Goal: Information Seeking & Learning: Find specific fact

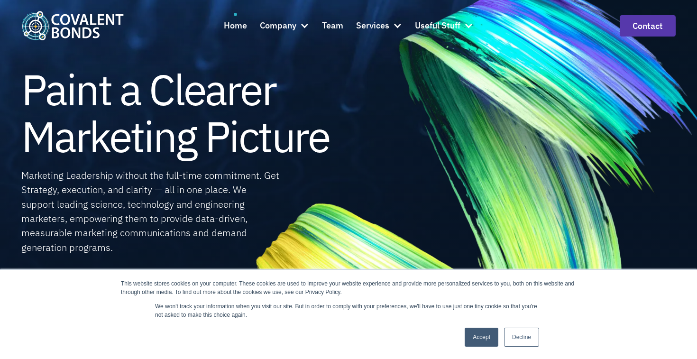
click at [519, 336] on link "Decline" at bounding box center [521, 336] width 35 height 19
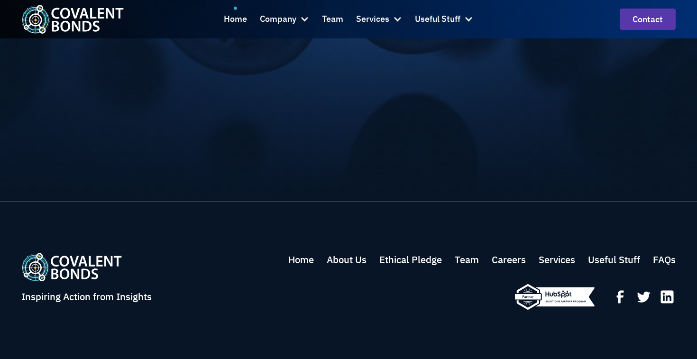
scroll to position [3146, 0]
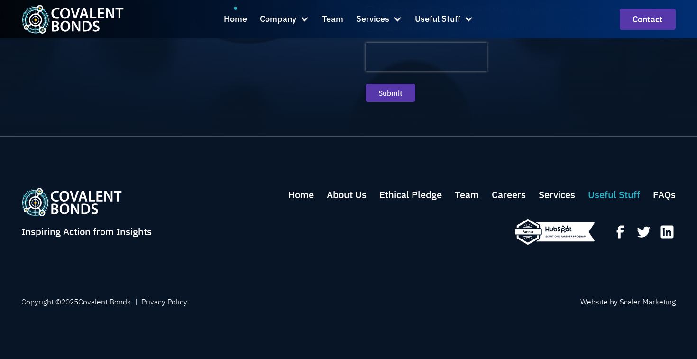
click at [611, 194] on link "Useful Stuff" at bounding box center [614, 195] width 52 height 14
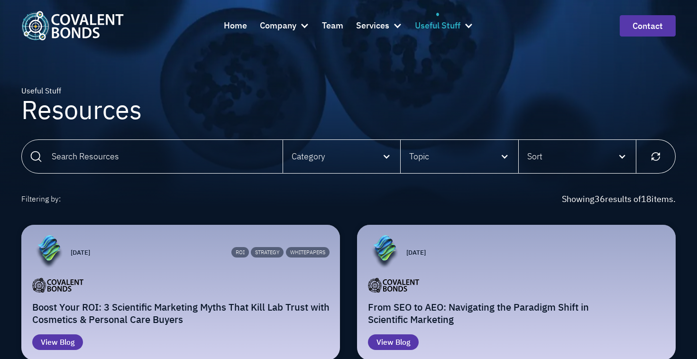
click at [472, 24] on div at bounding box center [467, 25] width 9 height 9
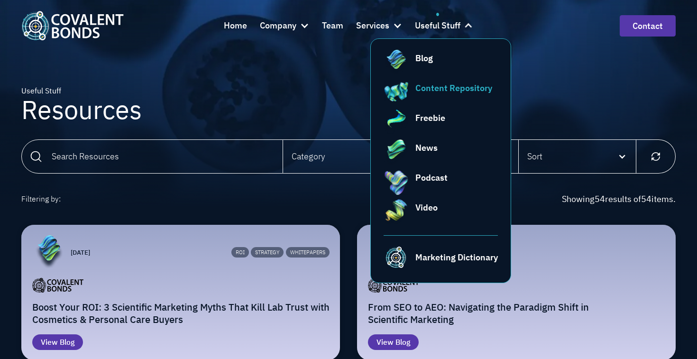
click at [448, 89] on div "Content Repository" at bounding box center [453, 88] width 77 height 13
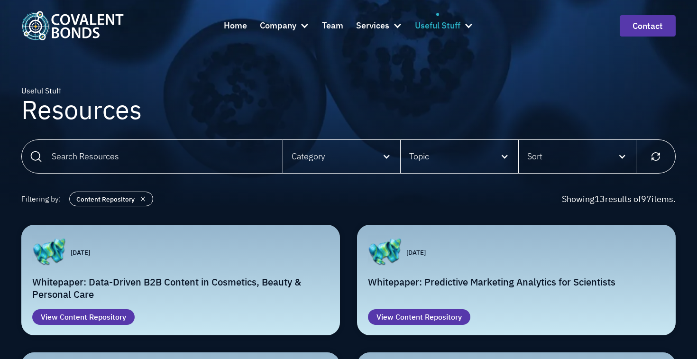
click at [467, 24] on div at bounding box center [467, 25] width 9 height 9
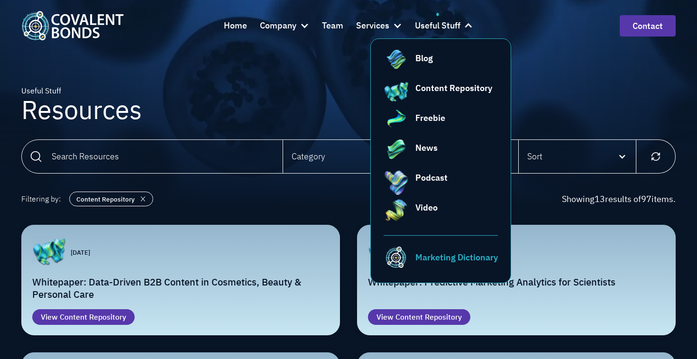
click at [409, 254] on link "Marketing Dictionary" at bounding box center [440, 252] width 115 height 35
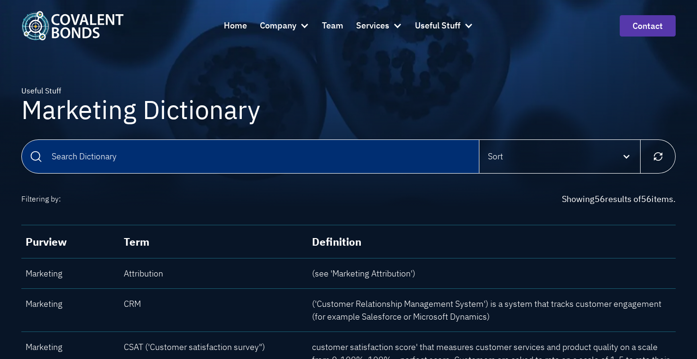
click at [121, 154] on input "Email Form" at bounding box center [250, 156] width 458 height 34
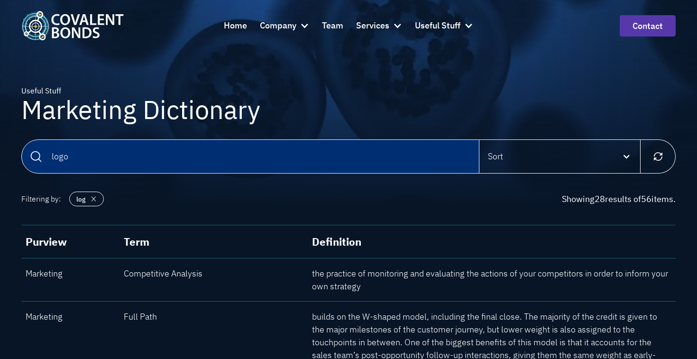
type input "logo"
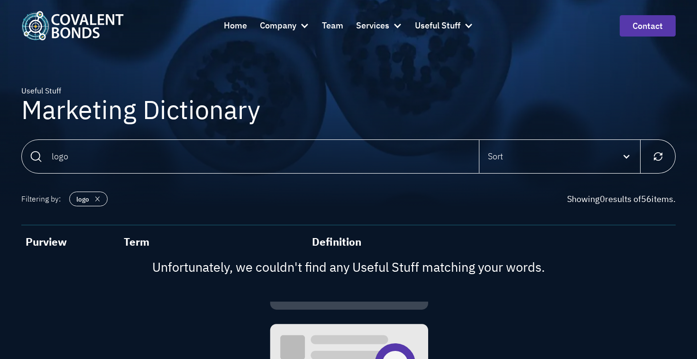
click at [69, 25] on img "home" at bounding box center [72, 25] width 102 height 29
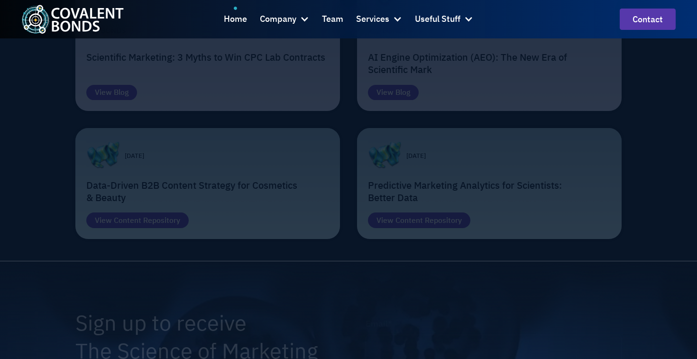
scroll to position [3146, 0]
